Goal: Transaction & Acquisition: Purchase product/service

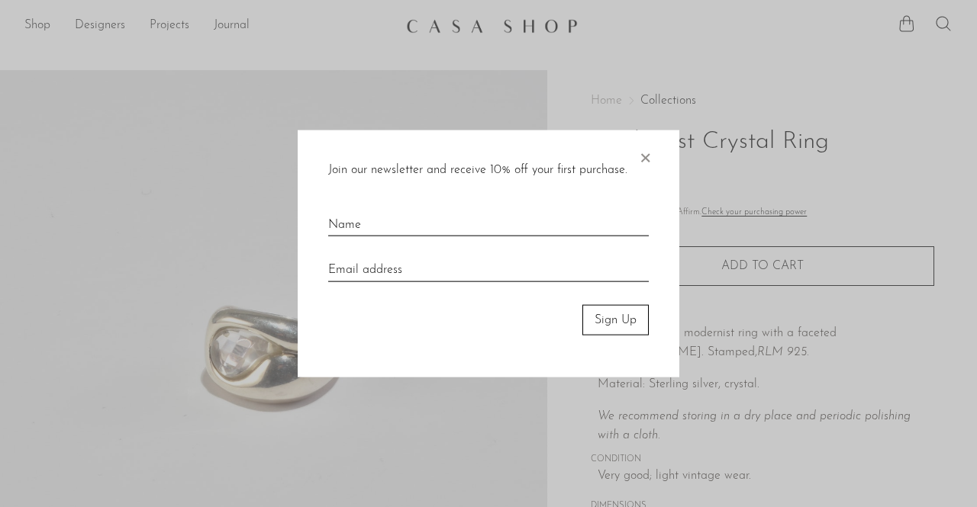
click at [644, 158] on span "×" at bounding box center [644, 154] width 15 height 49
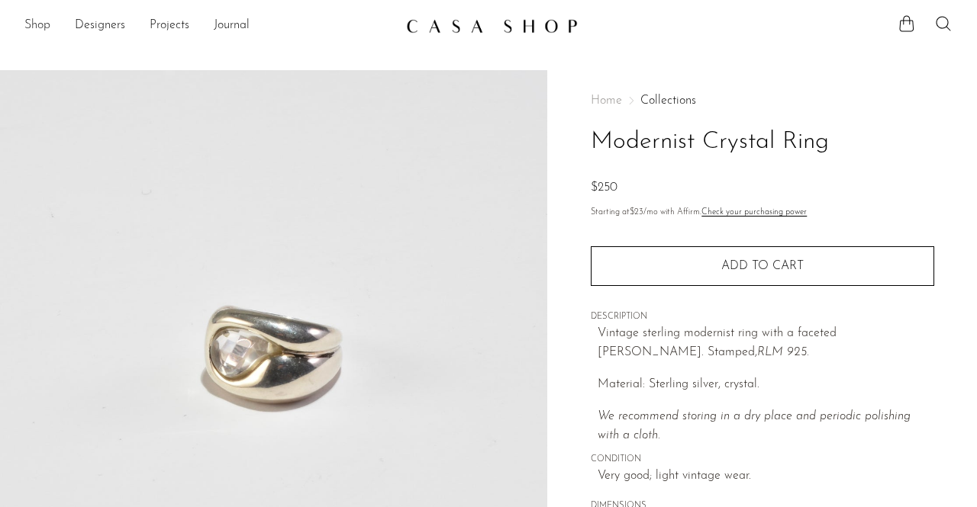
click at [36, 28] on link "Shop" at bounding box center [37, 26] width 26 height 20
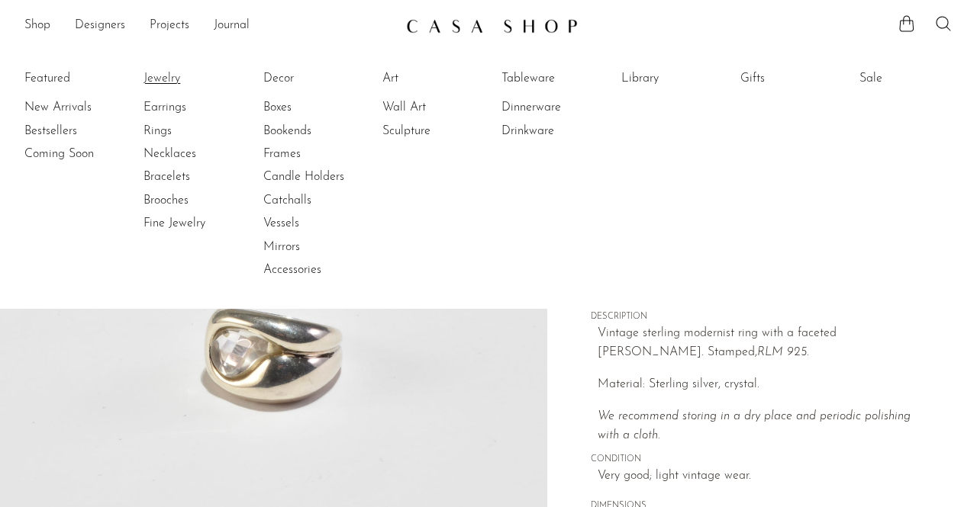
click at [157, 82] on link "Jewelry" at bounding box center [200, 78] width 114 height 17
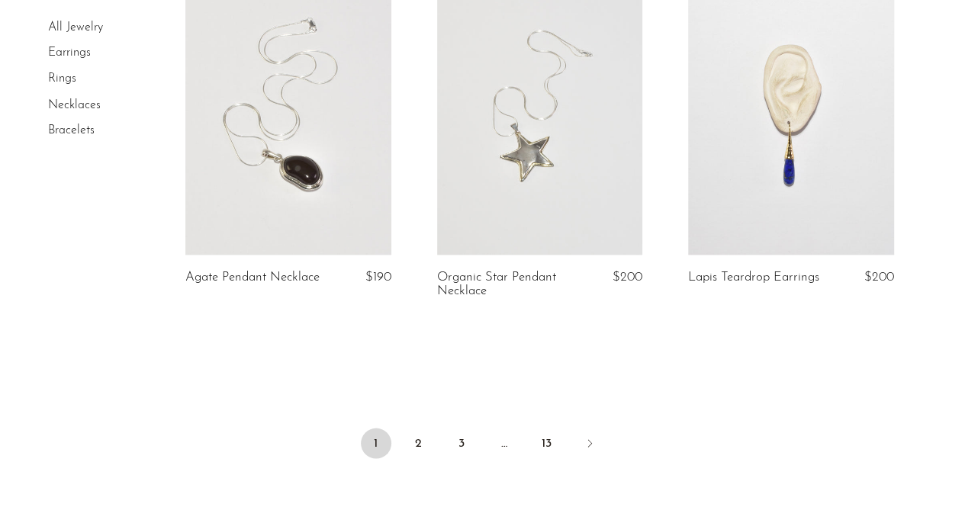
scroll to position [4237, 0]
click at [590, 448] on link "Next" at bounding box center [589, 444] width 31 height 34
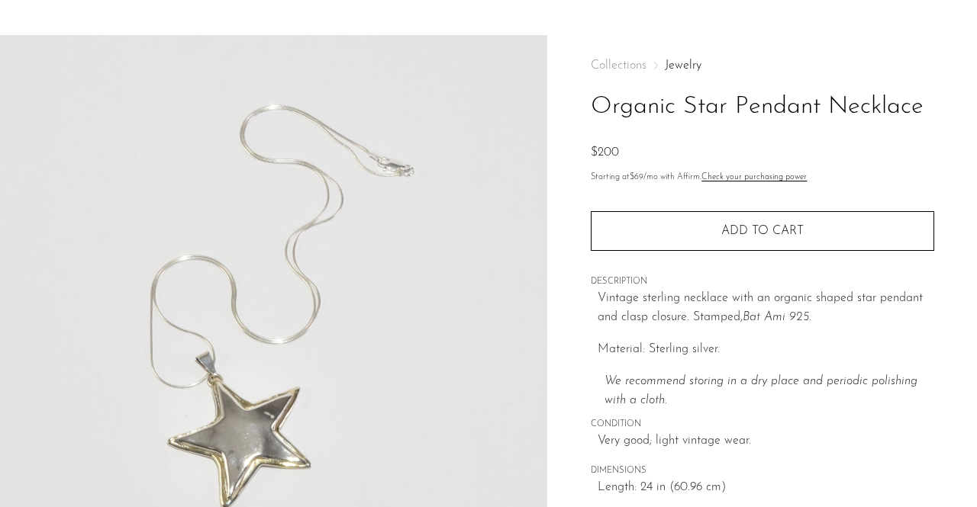
scroll to position [35, 0]
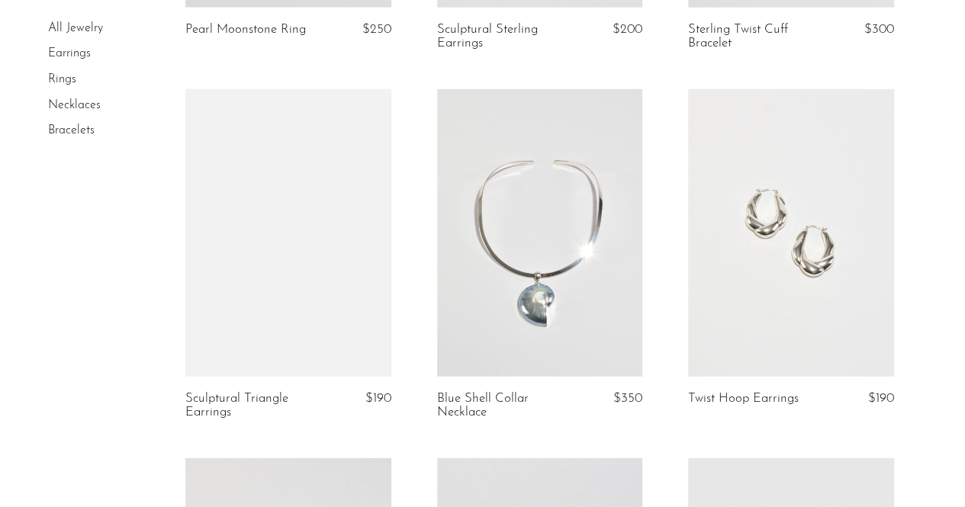
scroll to position [2228, 0]
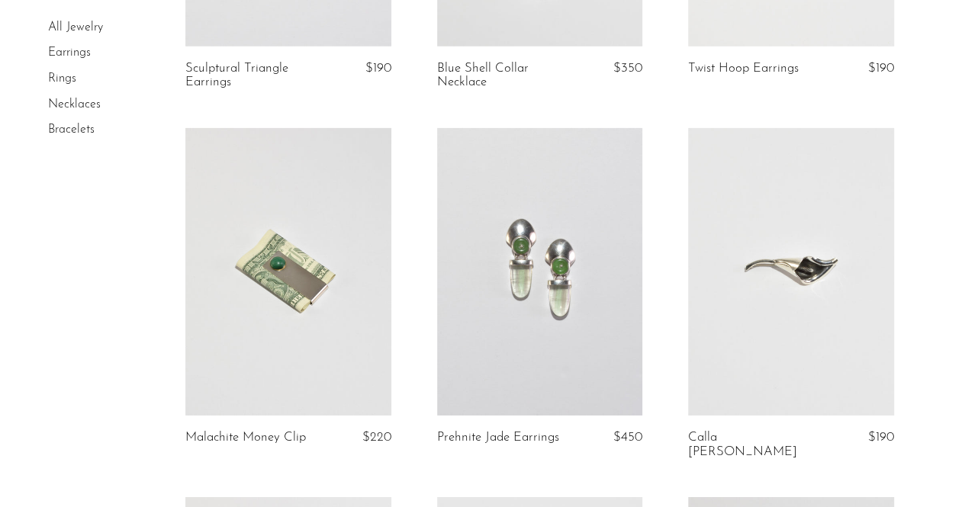
click at [281, 329] on link at bounding box center [287, 272] width 205 height 288
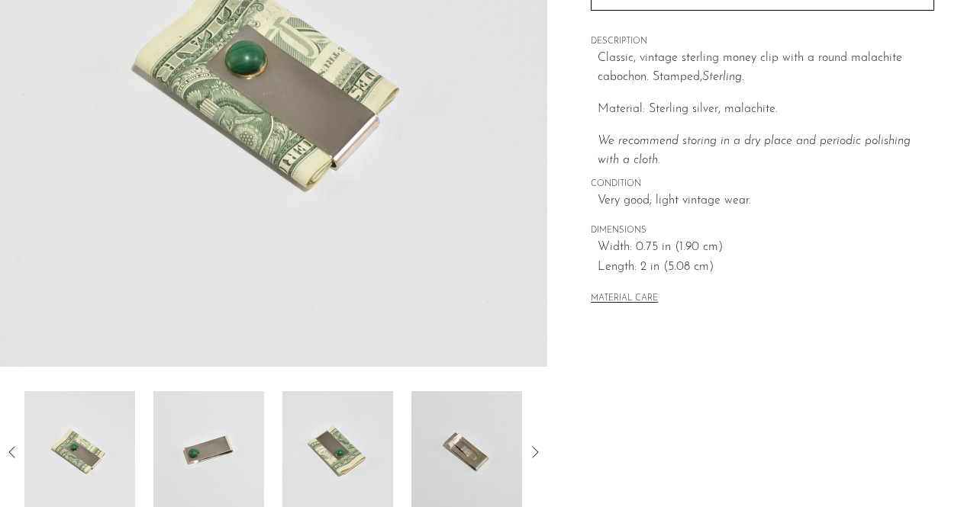
scroll to position [277, 0]
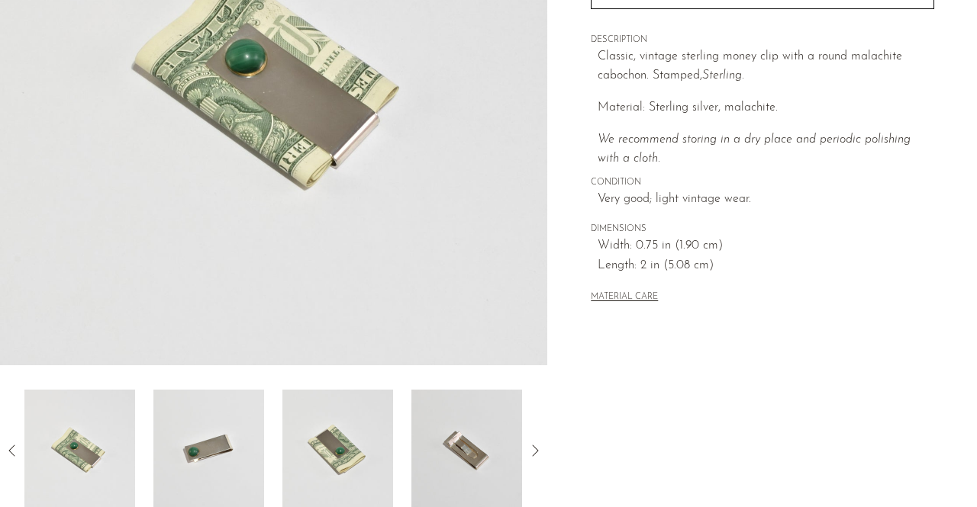
click at [491, 451] on img at bounding box center [466, 451] width 111 height 122
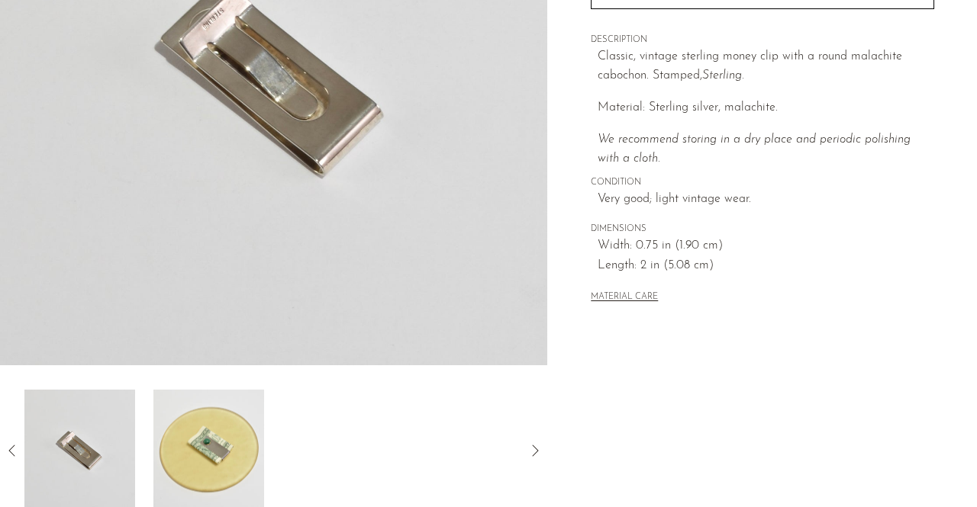
click at [206, 463] on img at bounding box center [208, 451] width 111 height 122
